Goal: Task Accomplishment & Management: Complete application form

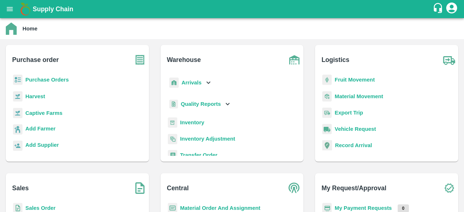
click at [62, 77] on b "Purchase Orders" at bounding box center [46, 80] width 43 height 6
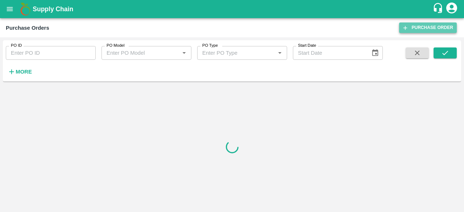
click at [422, 29] on link "Purchase Order" at bounding box center [428, 27] width 58 height 11
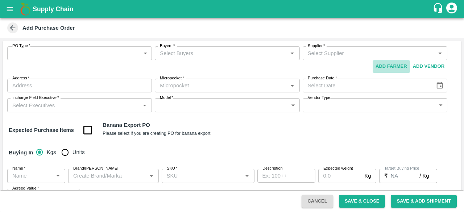
click at [393, 67] on button "Add Farmer" at bounding box center [391, 66] width 37 height 13
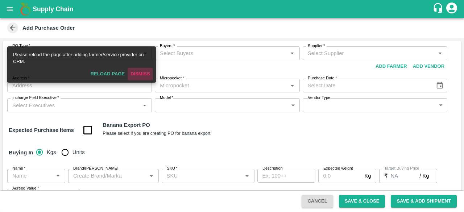
click at [135, 72] on button "Dismiss" at bounding box center [140, 74] width 25 height 13
